Goal: Check status: Check status

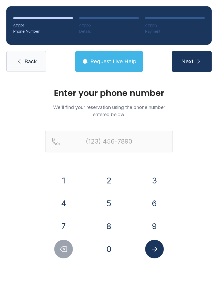
click at [154, 178] on button "3" at bounding box center [154, 180] width 19 height 19
click at [62, 200] on button "4" at bounding box center [63, 203] width 19 height 19
click at [60, 221] on button "7" at bounding box center [63, 226] width 19 height 19
click at [111, 208] on button "5" at bounding box center [109, 203] width 19 height 19
click at [63, 175] on button "1" at bounding box center [63, 180] width 19 height 19
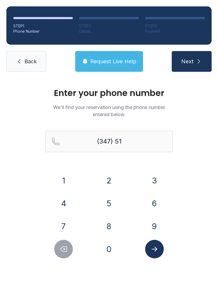
click at [110, 250] on button "0" at bounding box center [109, 248] width 19 height 19
click at [61, 223] on button "7" at bounding box center [63, 226] width 19 height 19
click at [61, 178] on button "1" at bounding box center [63, 180] width 19 height 19
click at [62, 248] on icon "Delete number" at bounding box center [63, 249] width 8 height 8
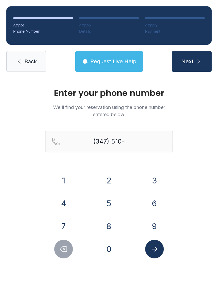
click at [156, 204] on button "6" at bounding box center [154, 203] width 19 height 19
click at [63, 181] on button "1" at bounding box center [63, 180] width 19 height 19
click at [63, 224] on button "7" at bounding box center [63, 226] width 19 height 19
click at [60, 175] on button "1" at bounding box center [63, 180] width 19 height 19
click at [159, 247] on button "Submit lookup form" at bounding box center [154, 248] width 19 height 19
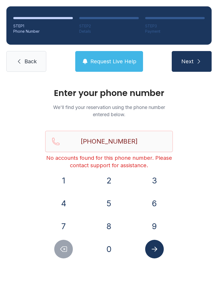
click at [200, 58] on button "Next" at bounding box center [191, 61] width 40 height 21
click at [67, 250] on icon "Delete number" at bounding box center [64, 248] width 6 height 5
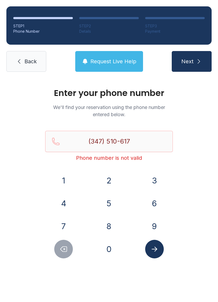
click at [66, 250] on icon "Delete number" at bounding box center [63, 249] width 8 height 8
click at [60, 249] on icon "Delete number" at bounding box center [63, 249] width 8 height 8
click at [61, 250] on icon "Delete number" at bounding box center [63, 249] width 8 height 8
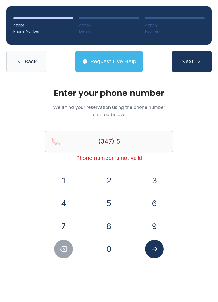
click at [62, 246] on icon "Delete number" at bounding box center [63, 249] width 8 height 8
type input "(3"
click at [62, 246] on icon "Delete number" at bounding box center [63, 249] width 8 height 8
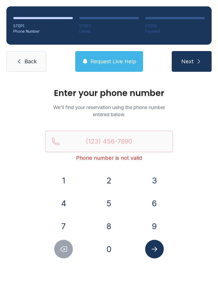
click at [63, 244] on button "Delete number" at bounding box center [63, 248] width 19 height 19
click at [63, 243] on button "Delete number" at bounding box center [63, 248] width 19 height 19
click at [197, 62] on icon "submit" at bounding box center [198, 61] width 6 height 6
click at [193, 63] on button "Next" at bounding box center [191, 61] width 40 height 21
type input "("
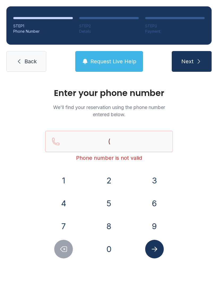
click at [191, 168] on div "Enter your phone number We'll find your reservation using the phone number ente…" at bounding box center [109, 178] width 218 height 201
click at [154, 247] on icon "Submit lookup form" at bounding box center [154, 249] width 8 height 8
type input "("
click at [207, 164] on div "Enter your phone number We'll find your reservation using the phone number ente…" at bounding box center [109, 178] width 218 height 201
